Goal: Register for event/course

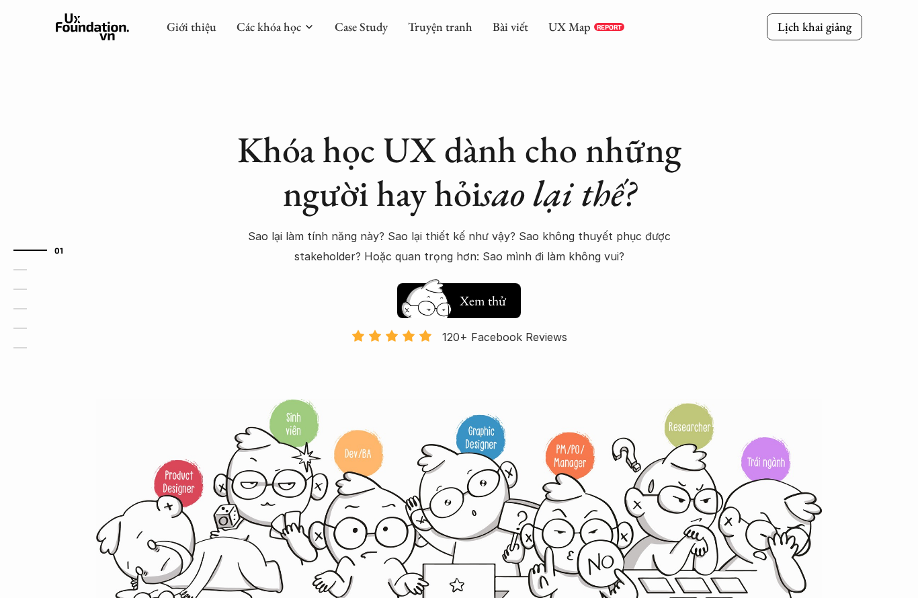
click at [506, 296] on h5 "Xem thử" at bounding box center [483, 300] width 50 height 19
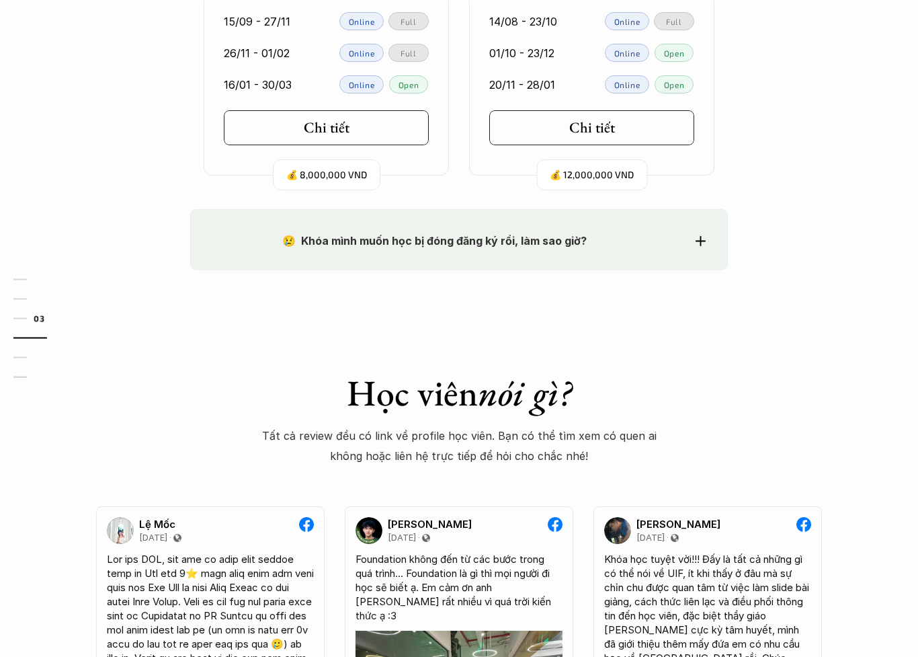
scroll to position [2008, 0]
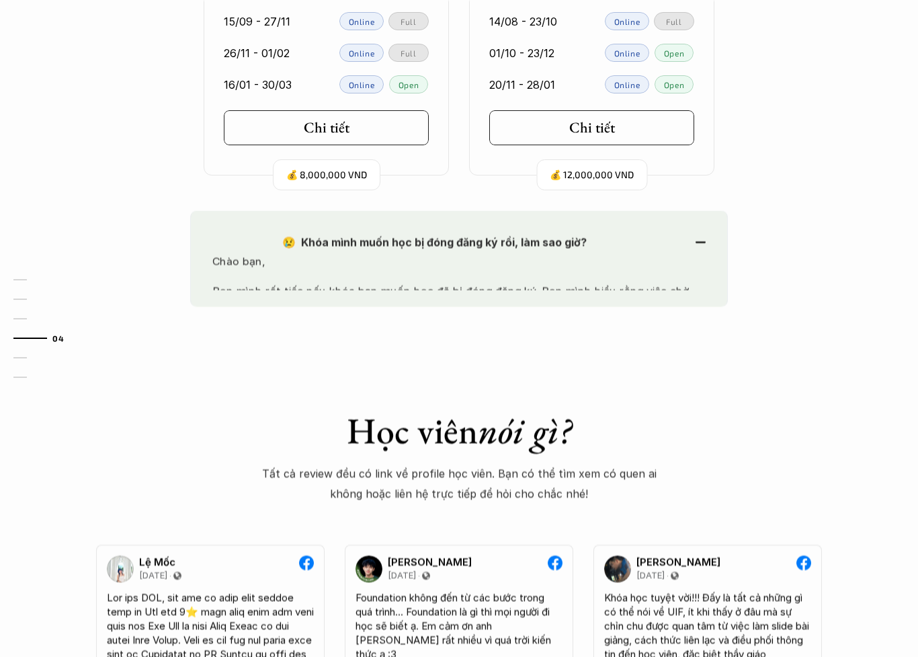
click at [703, 233] on div "😢 Khóa mình muốn học bị đóng đăng ký rồi, làm sao giờ?" at bounding box center [458, 243] width 493 height 20
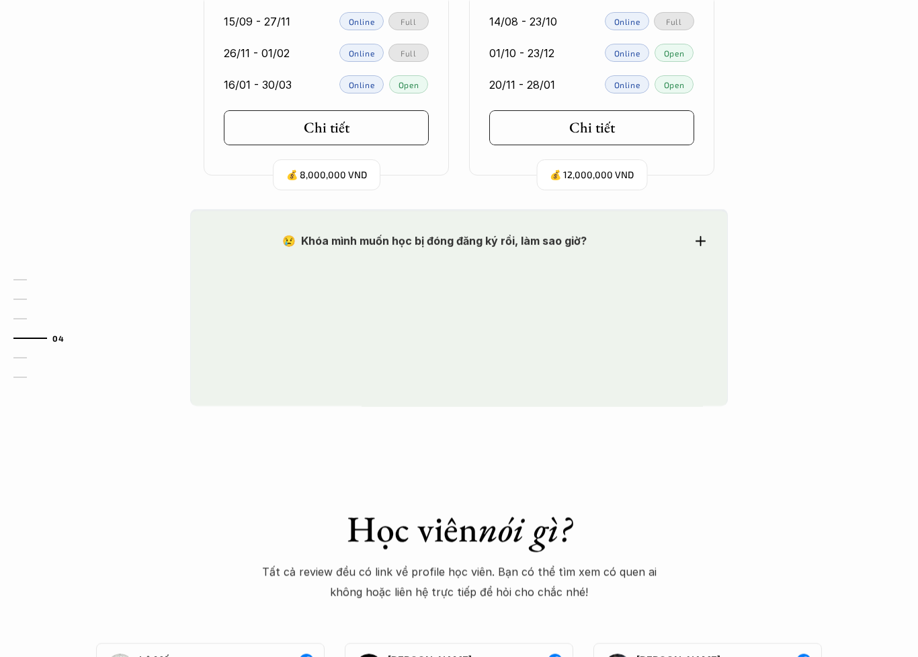
click at [697, 236] on icon at bounding box center [701, 241] width 10 height 10
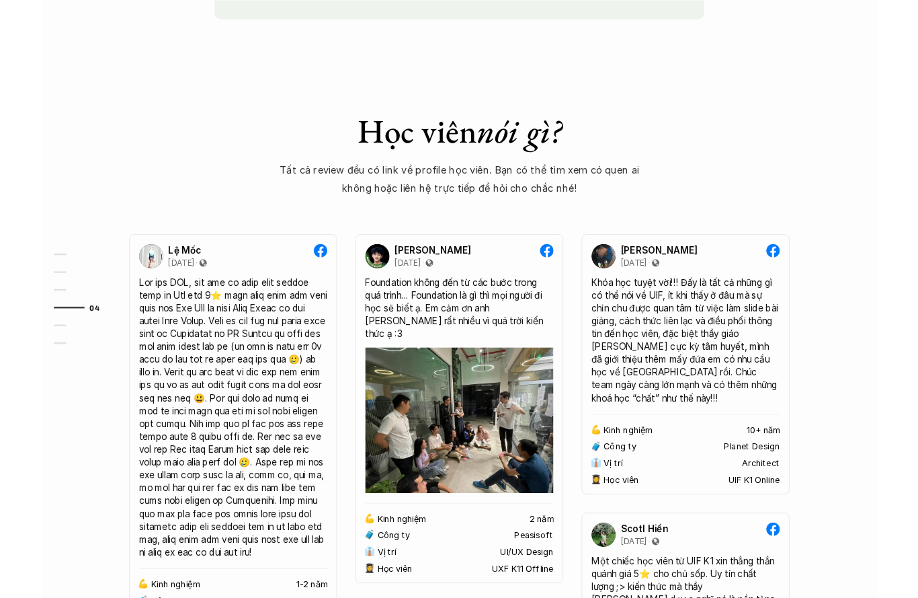
scroll to position [2258, 0]
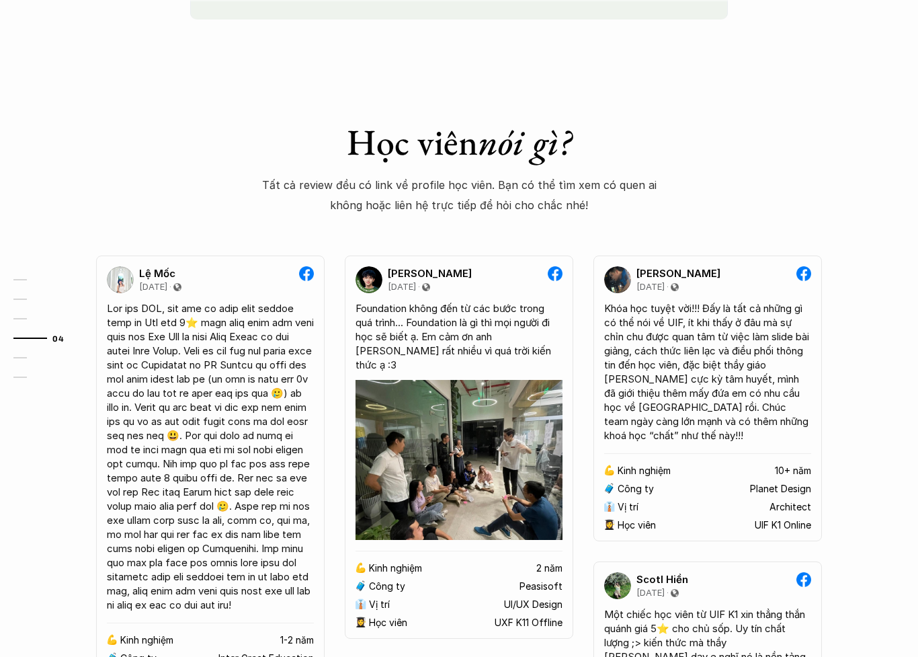
click at [442, 270] on p "[PERSON_NAME]" at bounding box center [430, 274] width 84 height 12
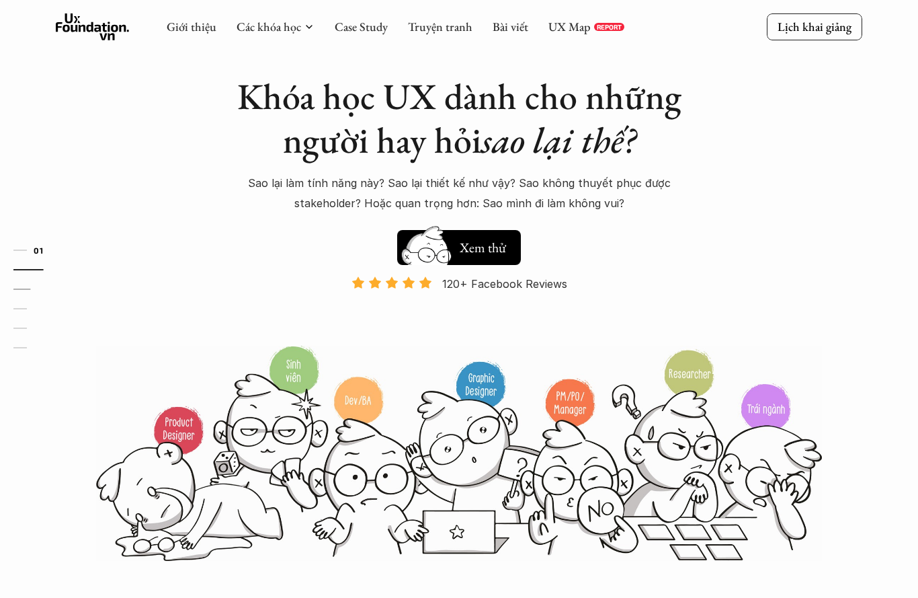
scroll to position [0, 0]
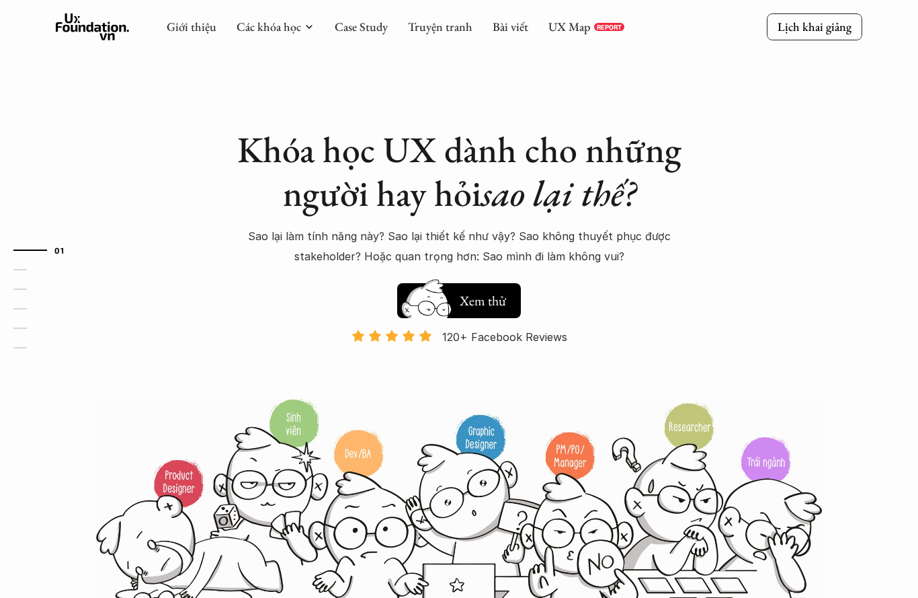
click at [430, 25] on link "Truyện tranh" at bounding box center [440, 26] width 65 height 15
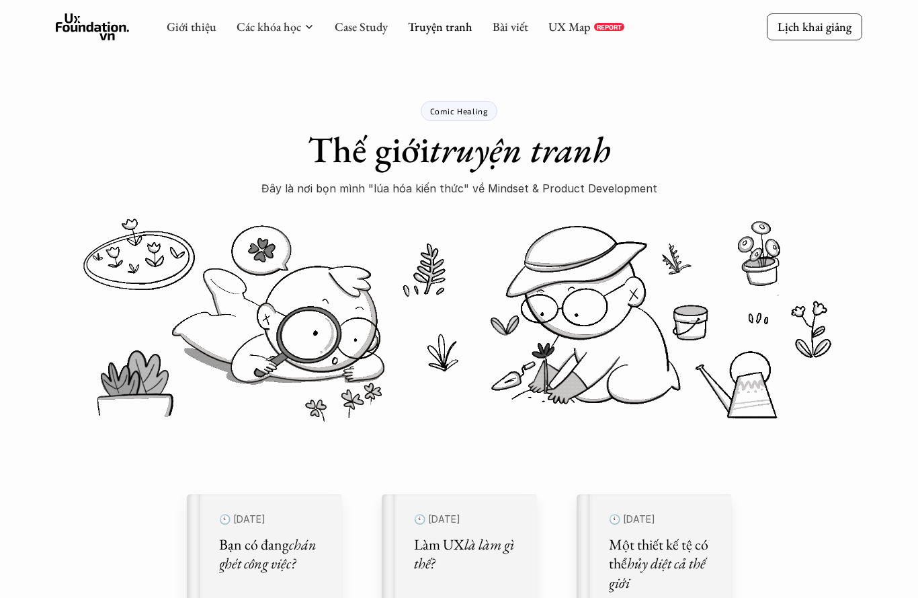
click at [598, 16] on div "Giới thiệu Các khóa học Case Study Truyện tranh Bài viết UX Map REPORT" at bounding box center [396, 26] width 458 height 27
click at [588, 30] on link "UX Map" at bounding box center [569, 26] width 42 height 15
click at [369, 34] on link "Case Study" at bounding box center [361, 26] width 53 height 15
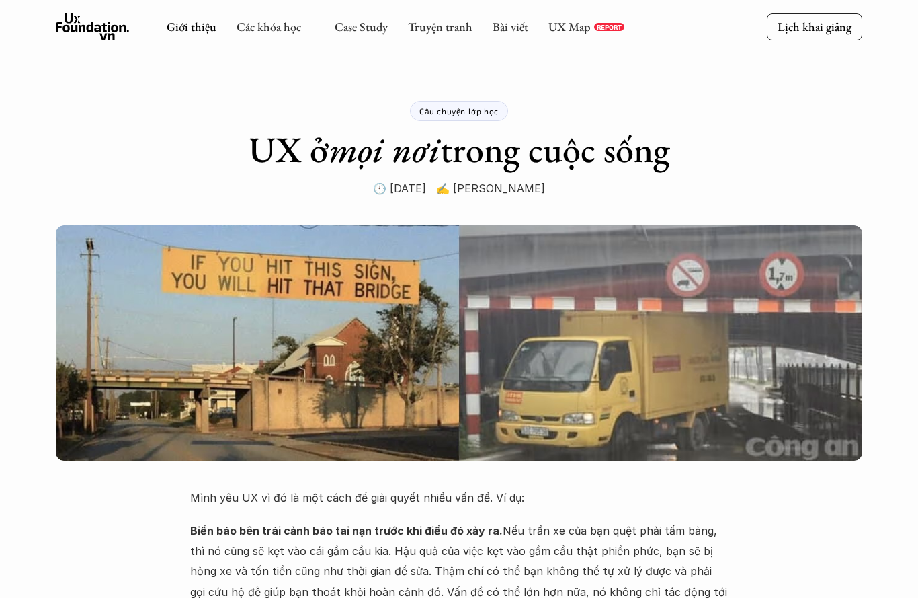
click at [198, 32] on link "Giới thiệu" at bounding box center [192, 26] width 50 height 15
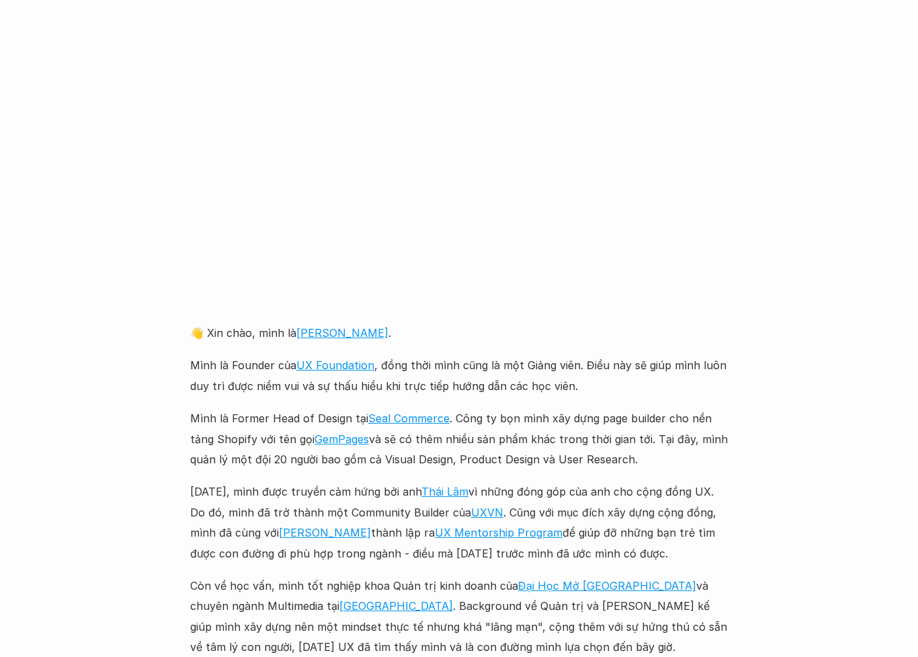
scroll to position [1279, 0]
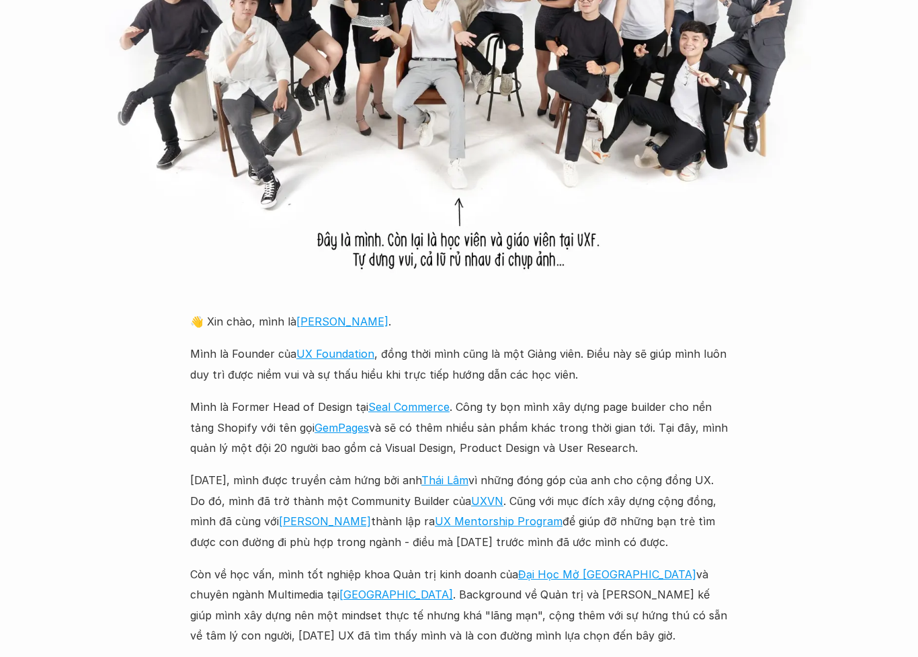
click at [458, 474] on link "Thái Lâm" at bounding box center [444, 480] width 47 height 13
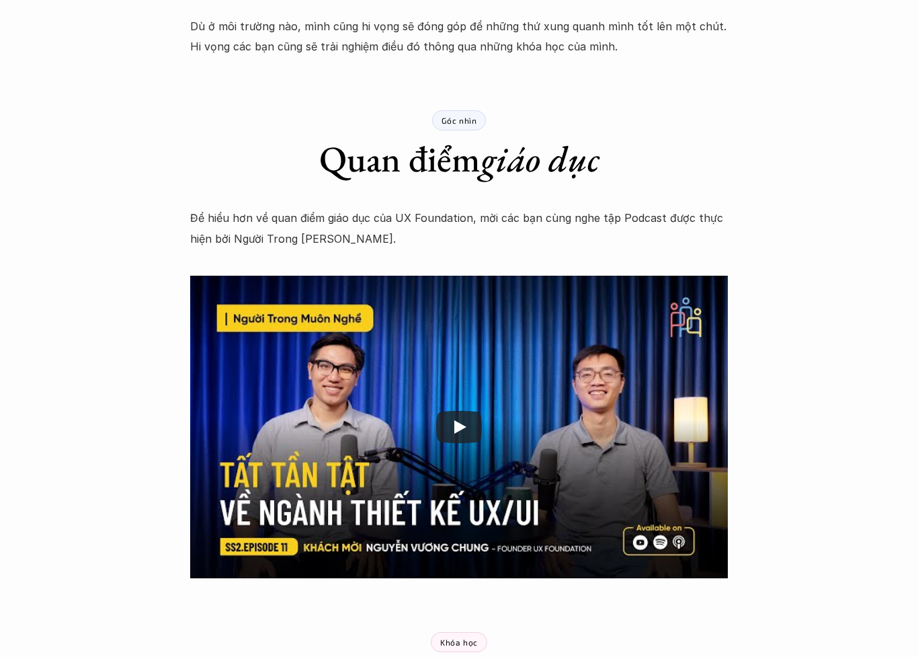
scroll to position [1926, 0]
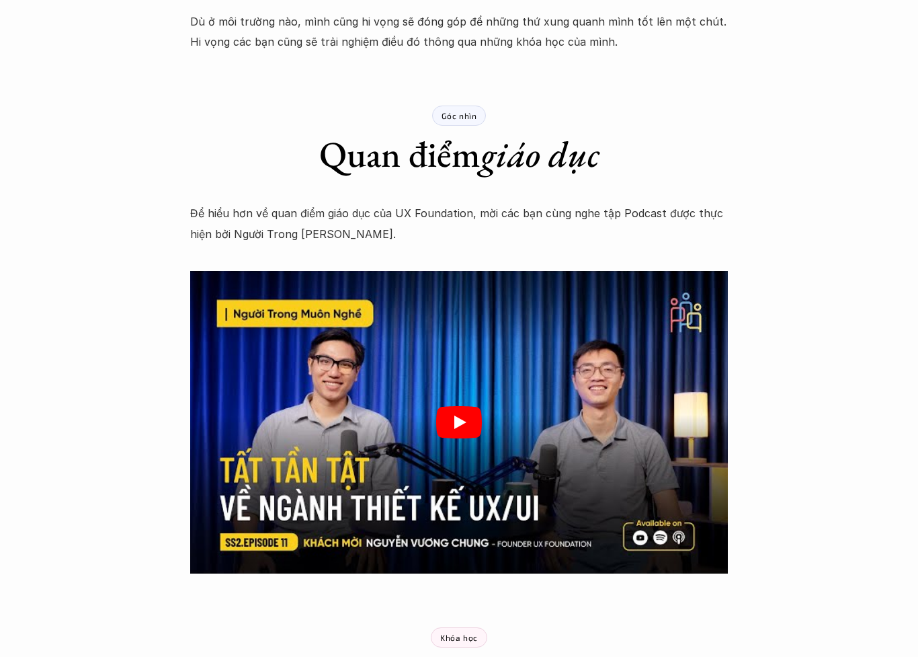
click at [478, 426] on icon "Play" at bounding box center [459, 422] width 46 height 32
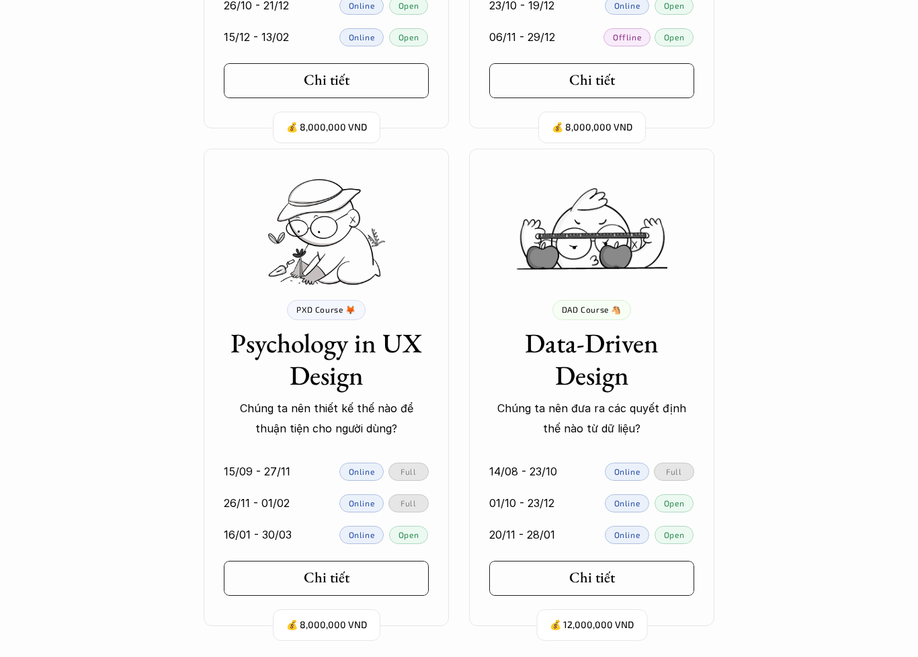
scroll to position [3189, 0]
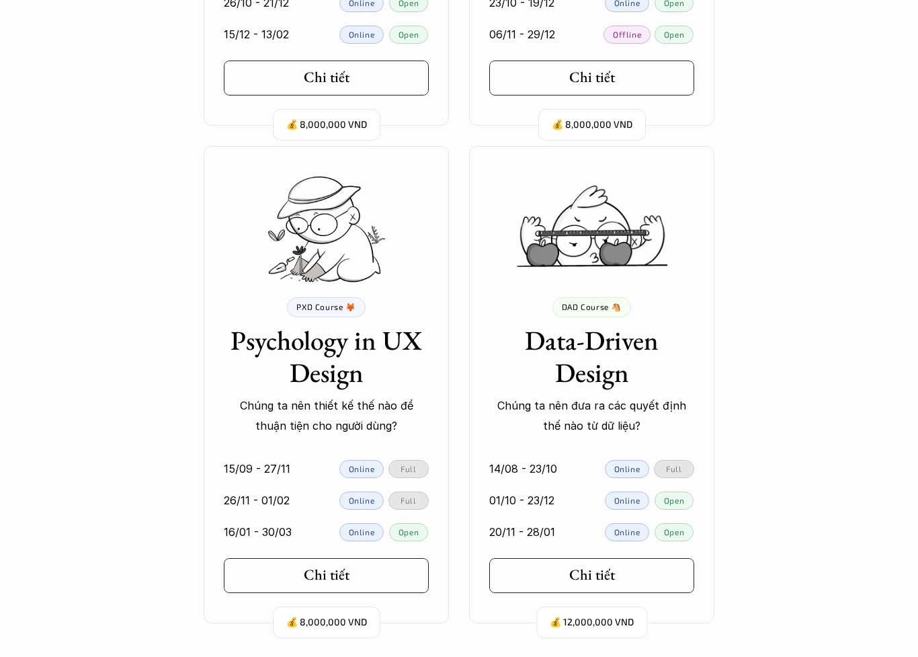
click at [409, 298] on div "PXD Course 🦊 Psychology in UX Design Chúng ta nên thiết kế thế nào để thuận tiệ…" at bounding box center [326, 367] width 245 height 139
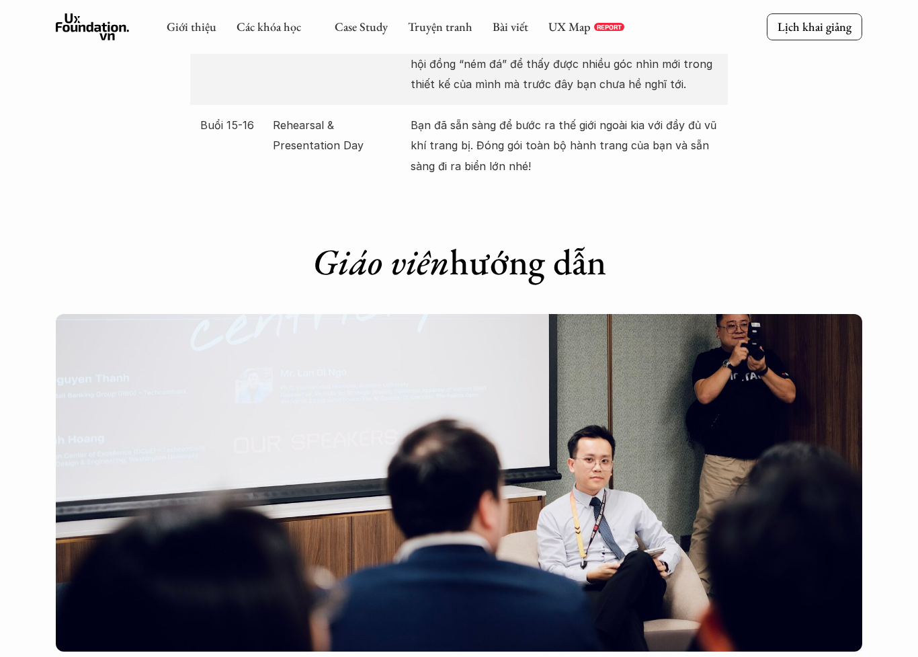
click at [386, 597] on html "Giới thiệu Các khóa học Case Study Truyện tranh Bài viết UX Map REPORT Lịch kha…" at bounding box center [459, 337] width 918 height 7052
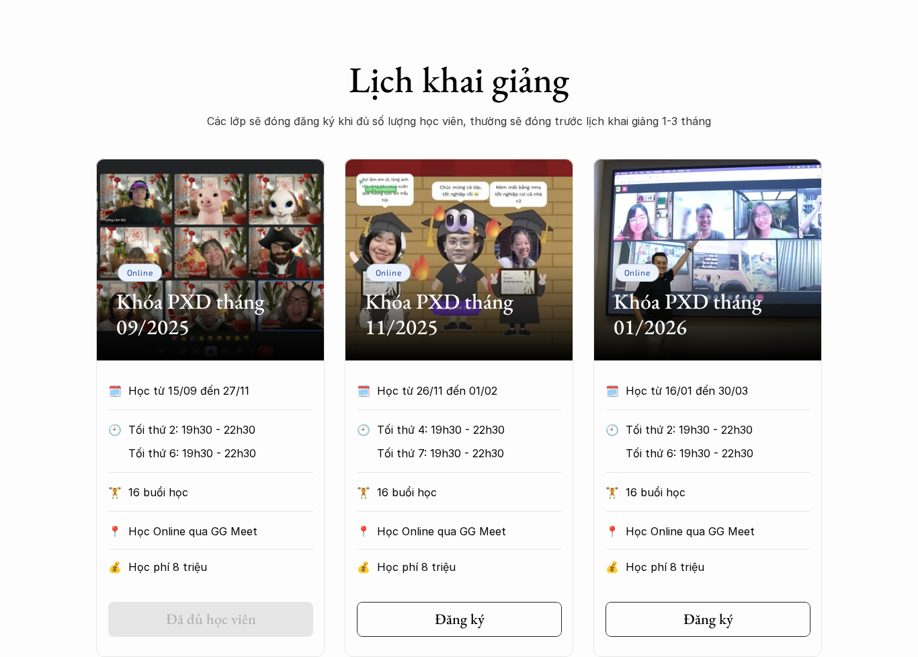
scroll to position [516, 0]
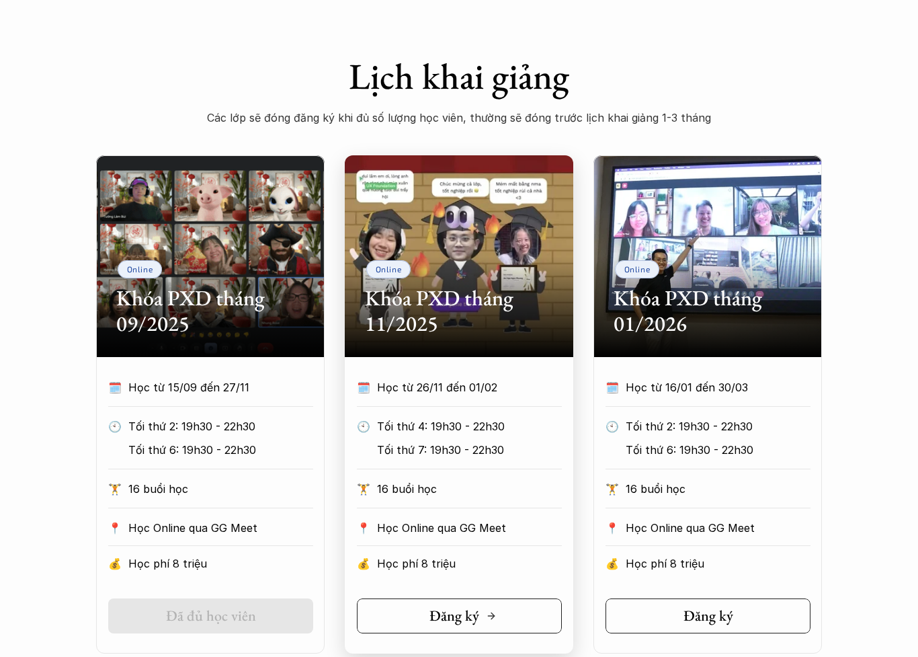
click at [522, 597] on link "Đăng ký" at bounding box center [459, 615] width 205 height 35
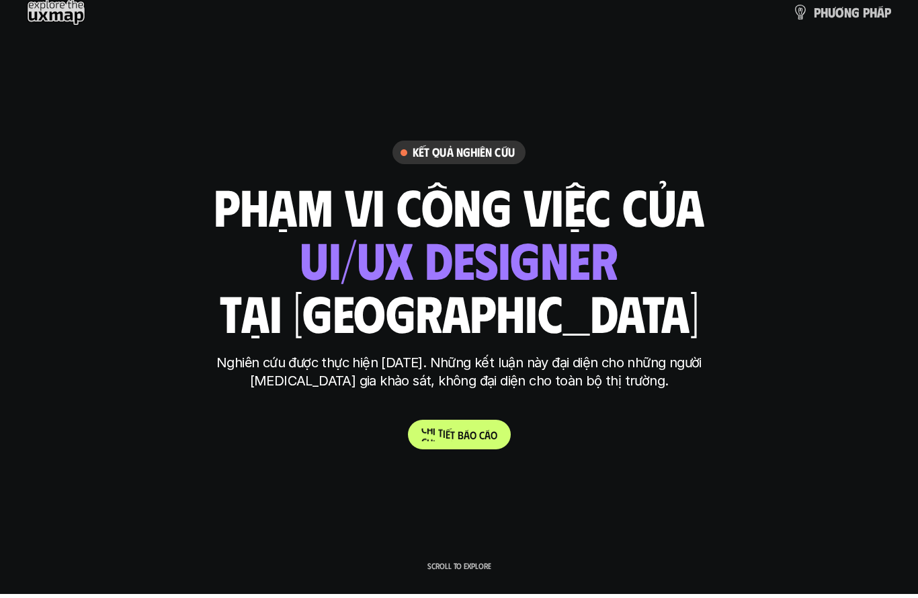
click at [487, 428] on span "á" at bounding box center [488, 434] width 6 height 13
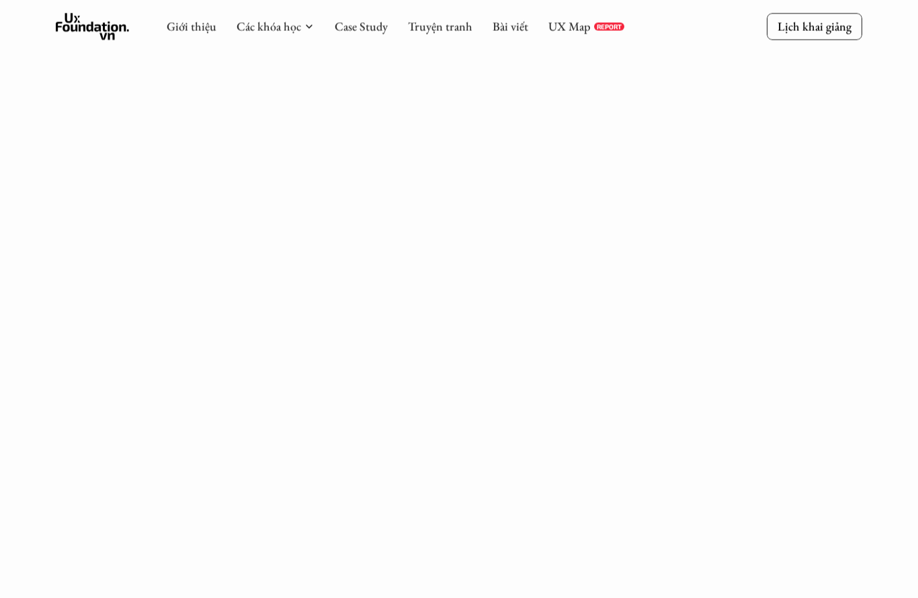
scroll to position [778, 0]
